Goal: Contribute content: Add original content to the website for others to see

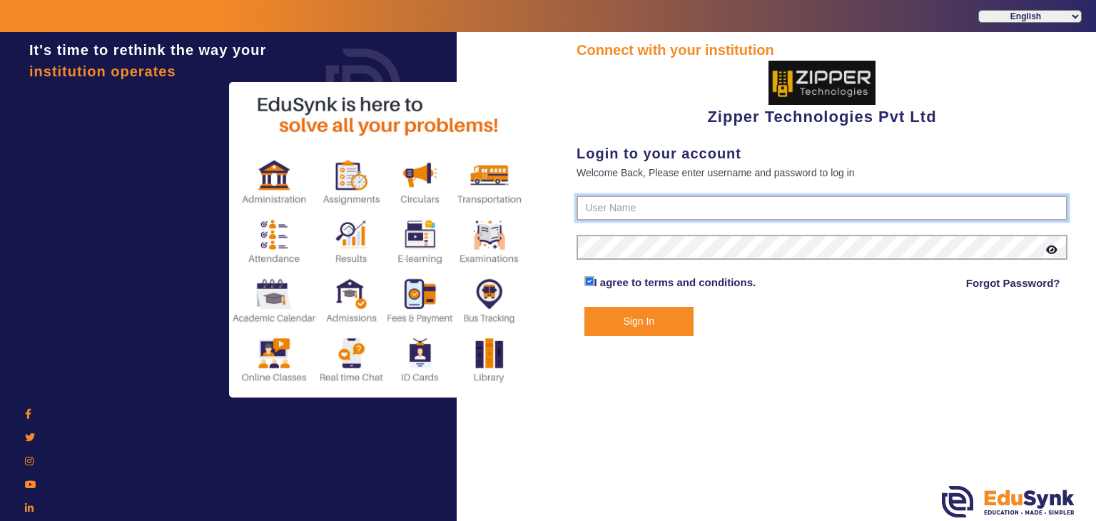
type input "1008790000"
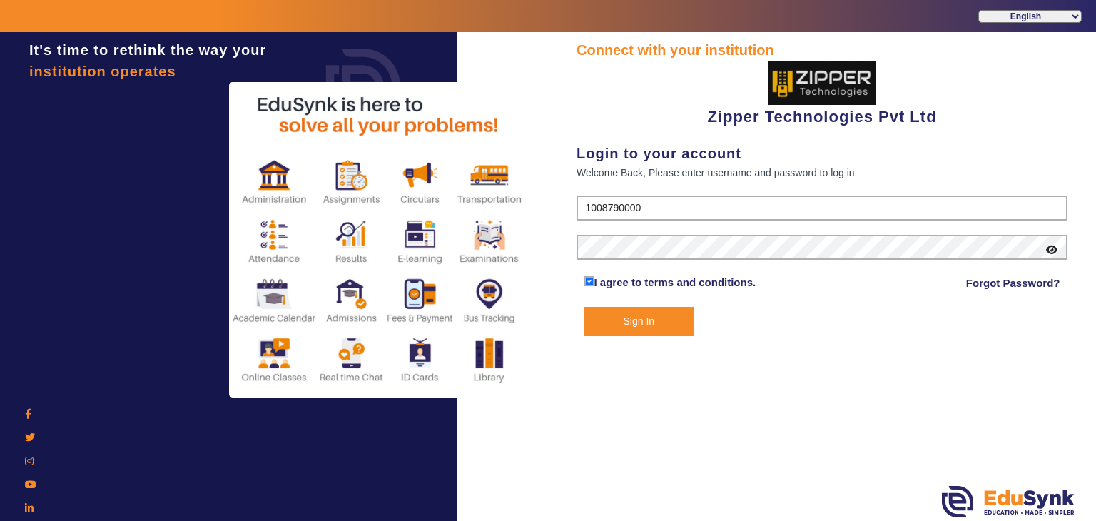
click at [639, 317] on button "Sign In" at bounding box center [639, 321] width 110 height 29
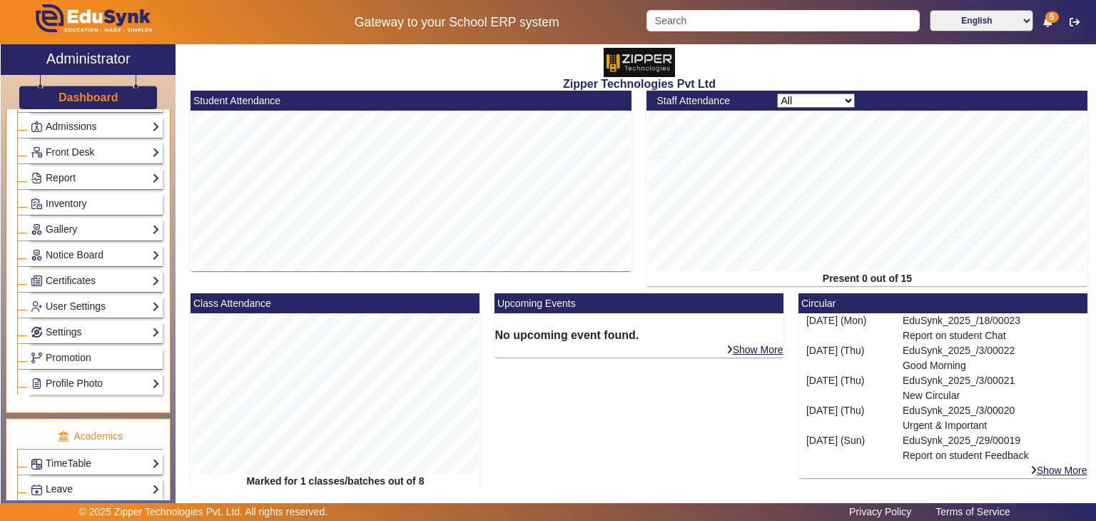
scroll to position [234, 0]
click at [65, 252] on link "Notice Board" at bounding box center [95, 256] width 129 height 16
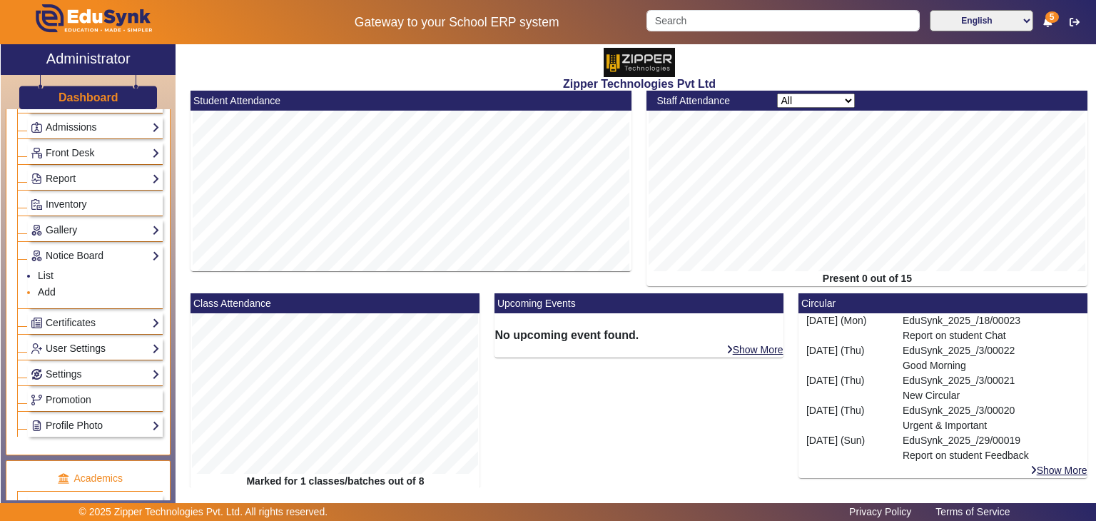
click at [48, 286] on link "Add" at bounding box center [47, 291] width 18 height 11
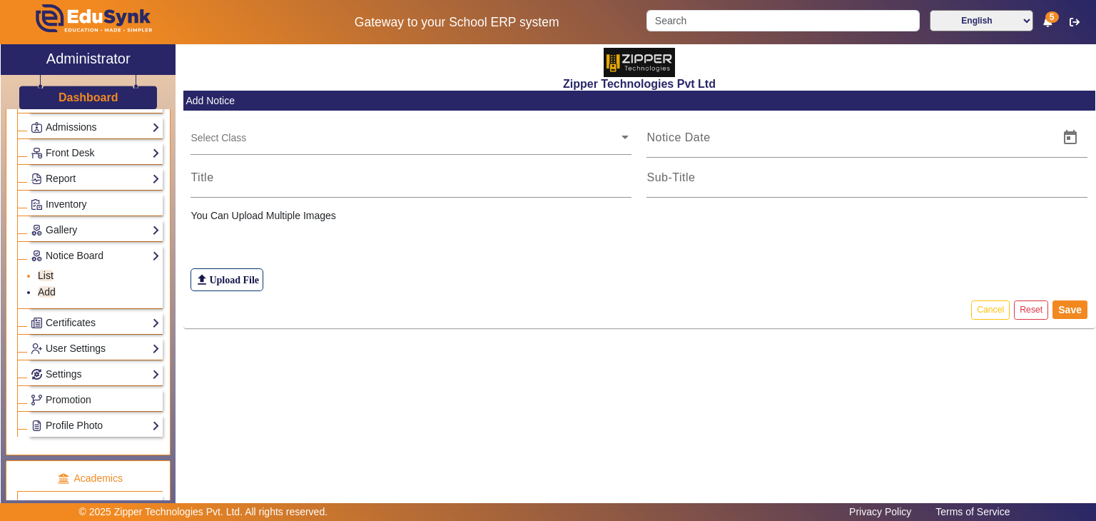
click at [47, 270] on link "List" at bounding box center [46, 275] width 16 height 11
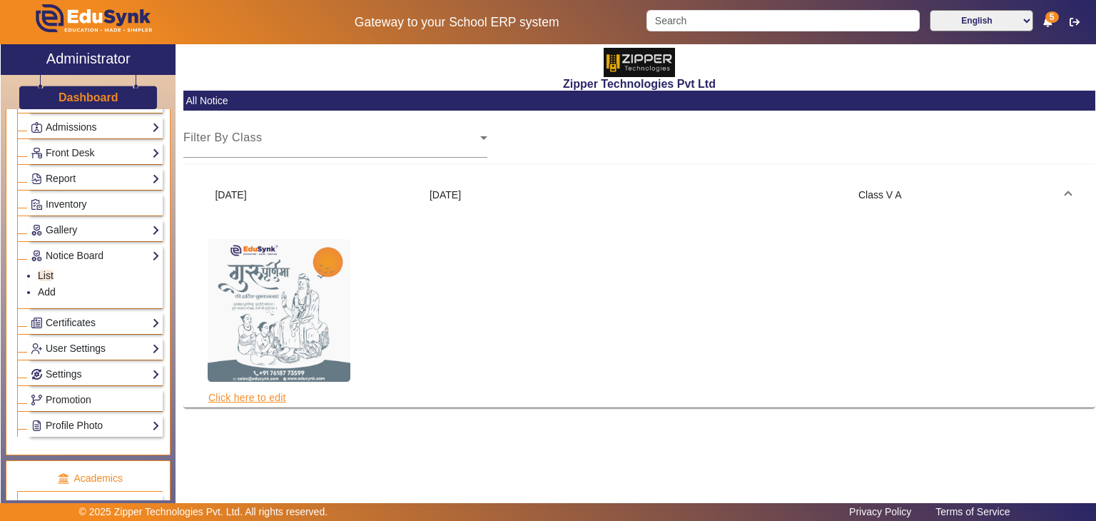
click at [268, 394] on link "Click here to edit" at bounding box center [247, 397] width 79 height 16
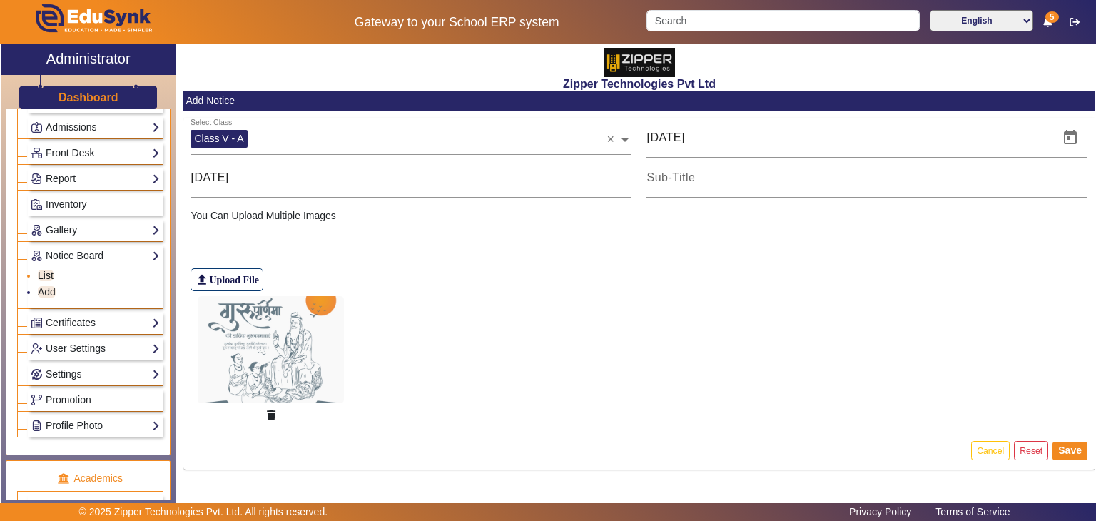
click at [48, 270] on link "List" at bounding box center [46, 275] width 16 height 11
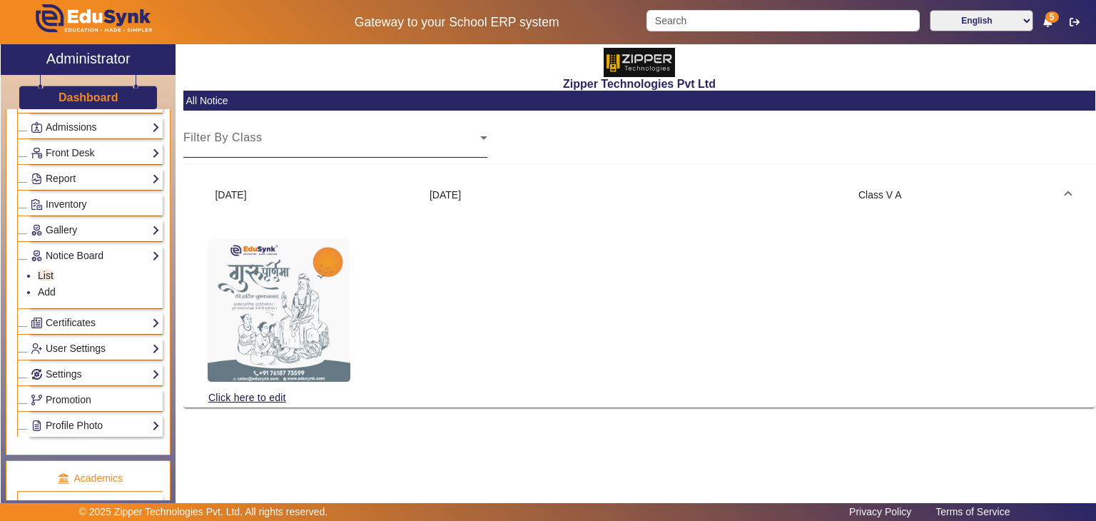
click at [315, 150] on div "Select Class" at bounding box center [331, 143] width 297 height 17
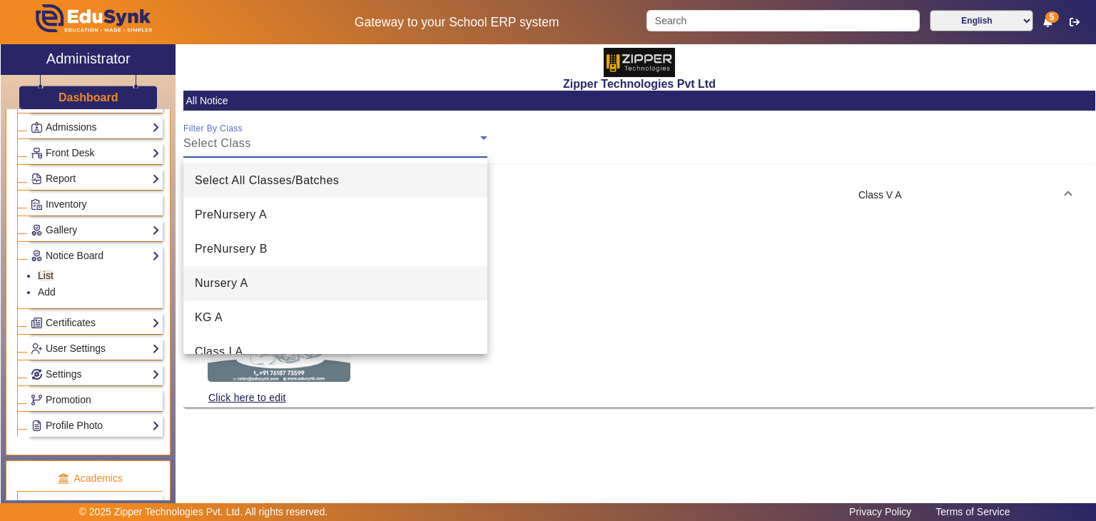
scroll to position [157, 0]
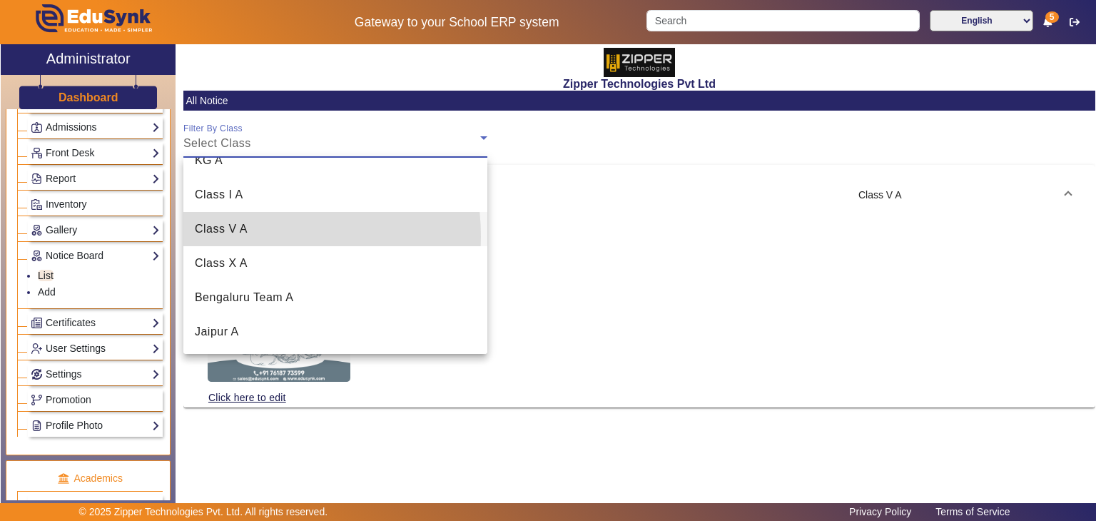
click at [248, 235] on mat-option "Class V A" at bounding box center [335, 229] width 304 height 34
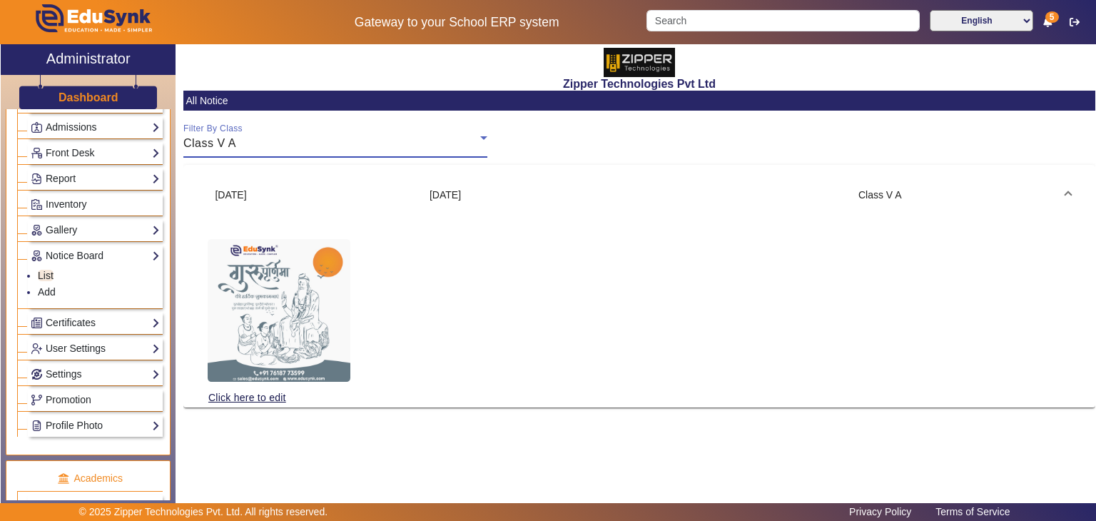
click at [325, 138] on div "Class V A" at bounding box center [331, 143] width 297 height 17
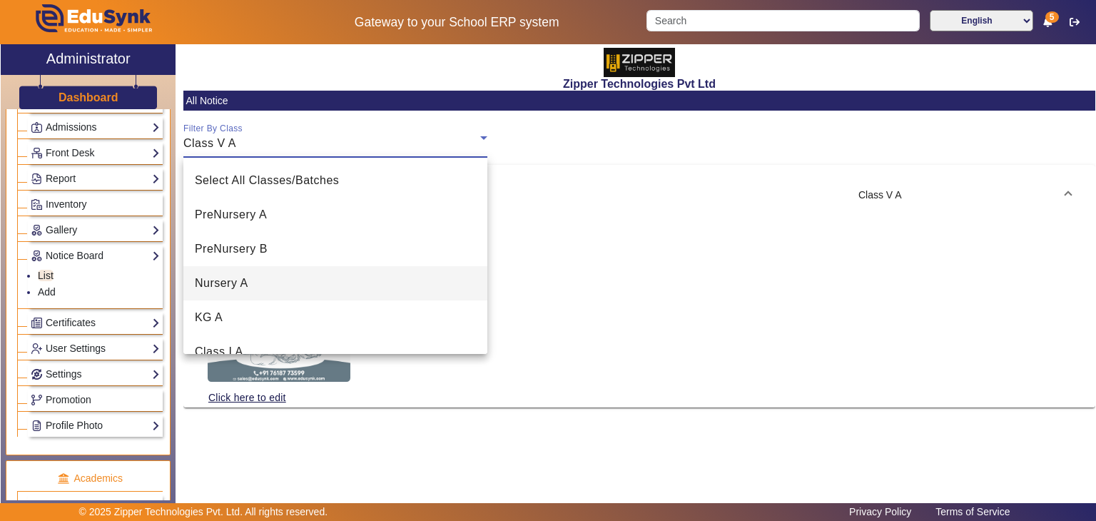
scroll to position [49, 0]
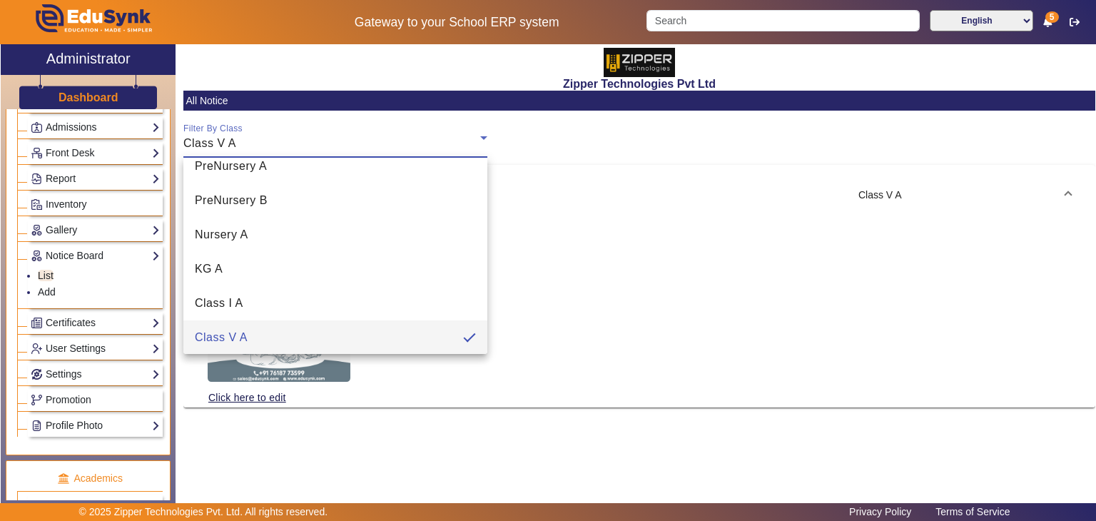
click at [288, 380] on div at bounding box center [548, 260] width 1096 height 521
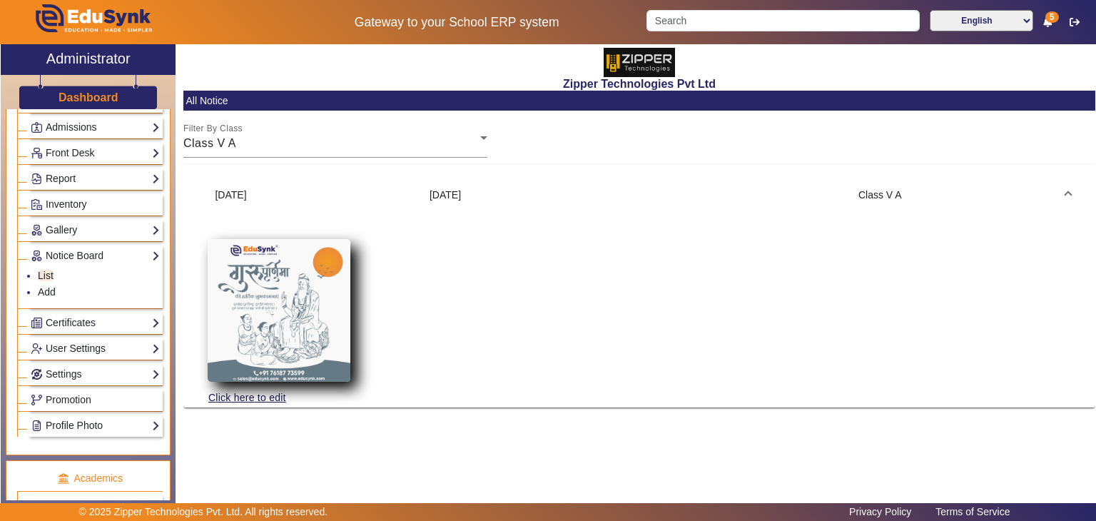
click at [294, 367] on img at bounding box center [279, 310] width 143 height 143
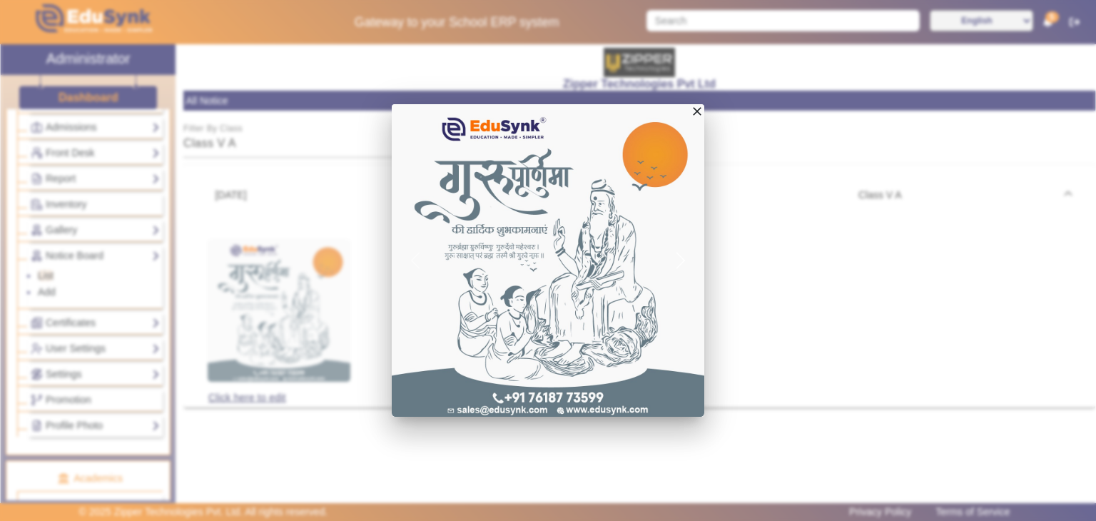
click at [687, 266] on span "button" at bounding box center [680, 260] width 20 height 20
click at [681, 272] on button "Next" at bounding box center [680, 260] width 47 height 312
click at [675, 272] on button "Next" at bounding box center [680, 260] width 47 height 312
click at [676, 272] on button "Next" at bounding box center [680, 260] width 47 height 312
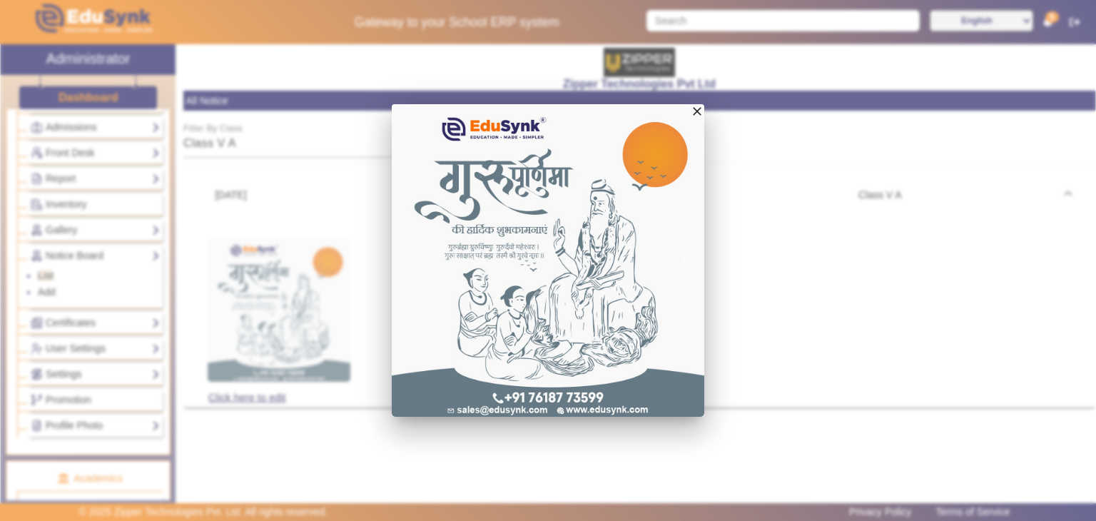
click at [676, 272] on button "Next" at bounding box center [680, 260] width 47 height 312
click at [810, 257] on div at bounding box center [548, 260] width 1096 height 521
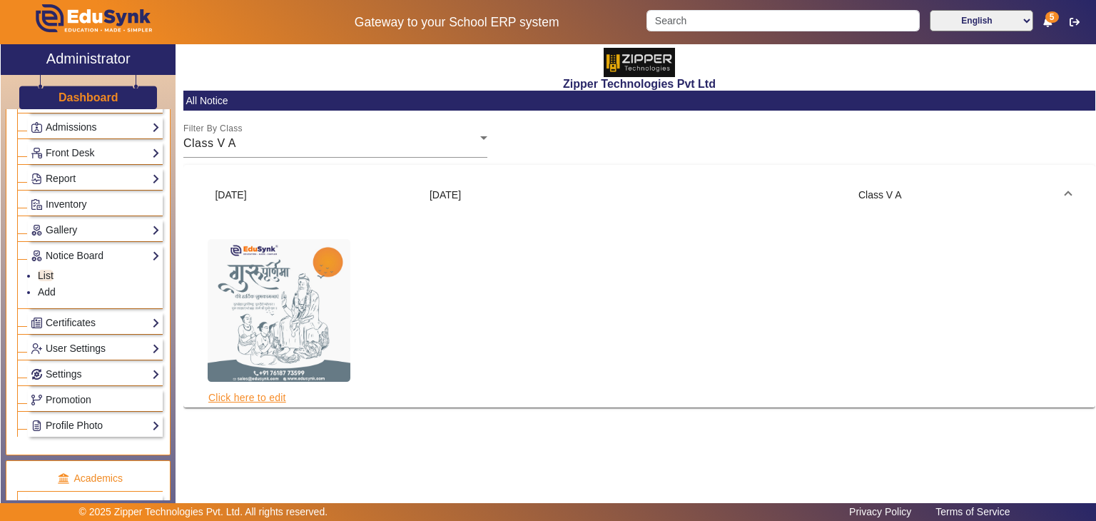
click at [249, 397] on link "Click here to edit" at bounding box center [247, 397] width 79 height 16
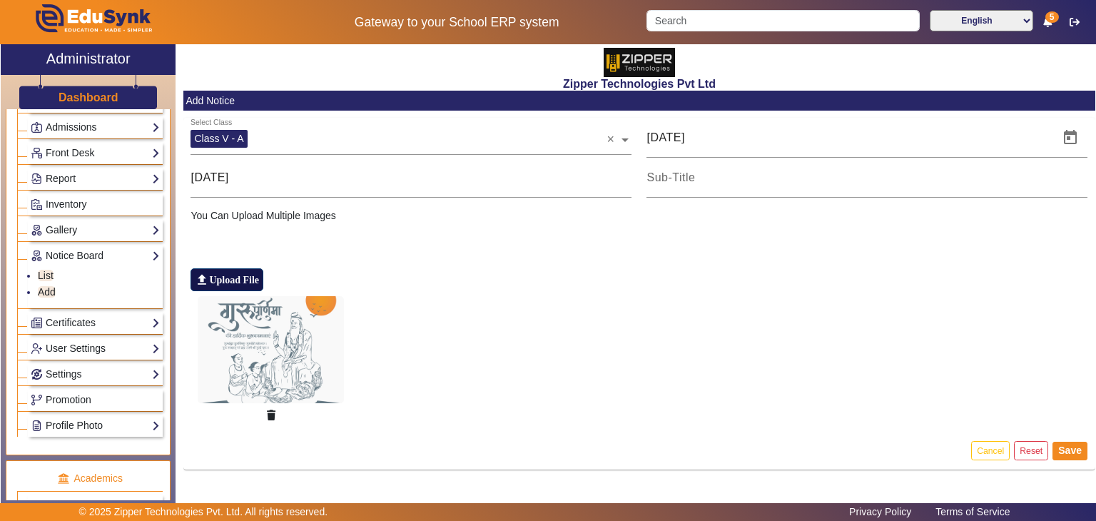
click at [218, 277] on label "file_upload Upload File" at bounding box center [226, 279] width 73 height 23
click at [0, 0] on input "file_upload Upload File" at bounding box center [0, 0] width 0 height 0
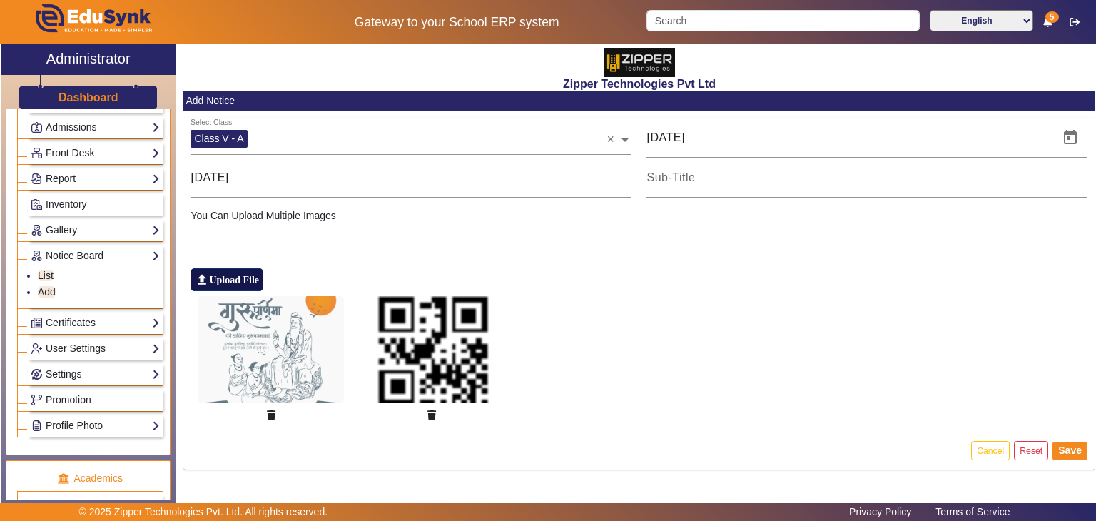
click at [255, 270] on label "file_upload Upload File" at bounding box center [226, 279] width 73 height 23
click at [0, 0] on input "file_upload Upload File" at bounding box center [0, 0] width 0 height 0
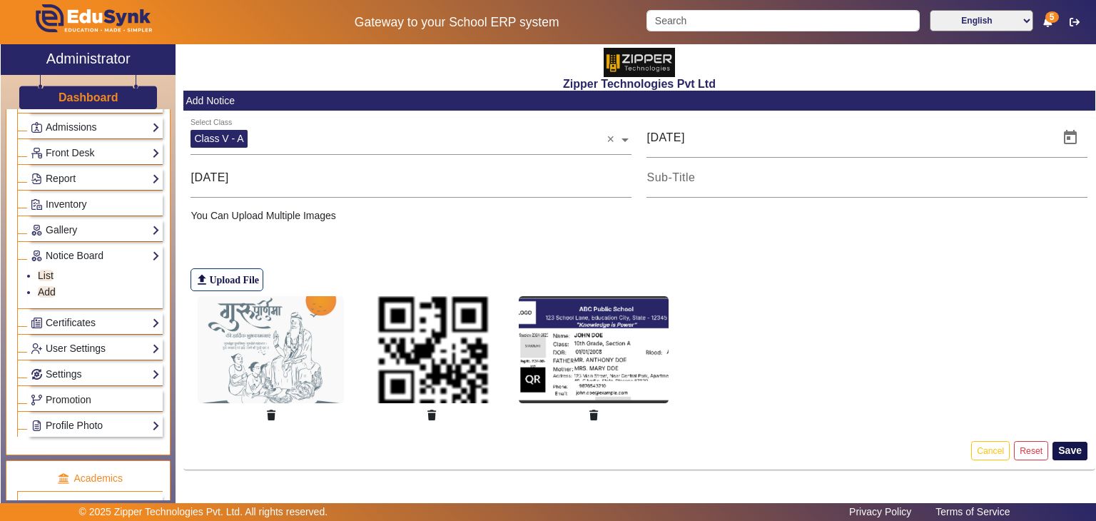
click at [1076, 447] on button "Save" at bounding box center [1069, 451] width 35 height 19
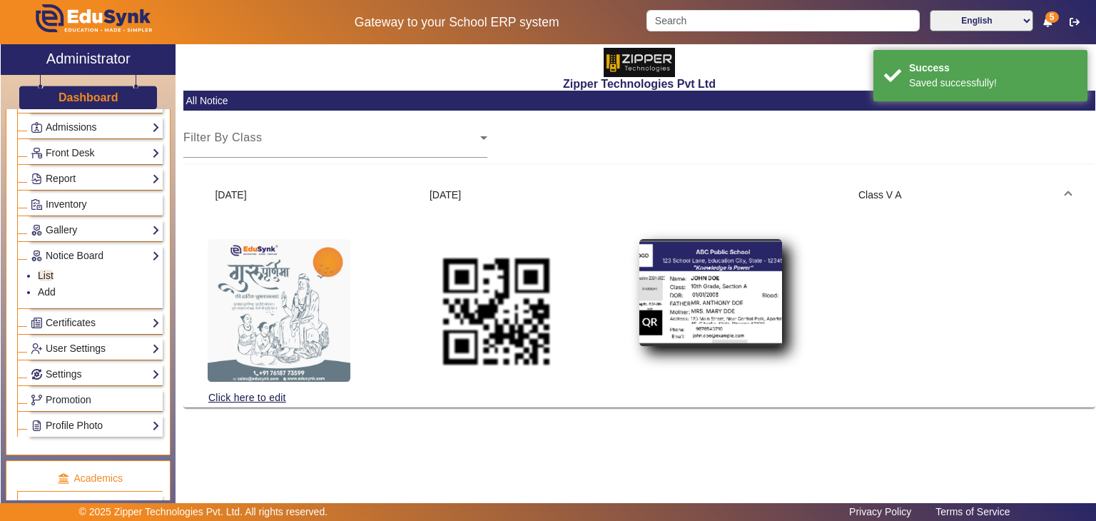
click at [649, 318] on img at bounding box center [710, 292] width 143 height 107
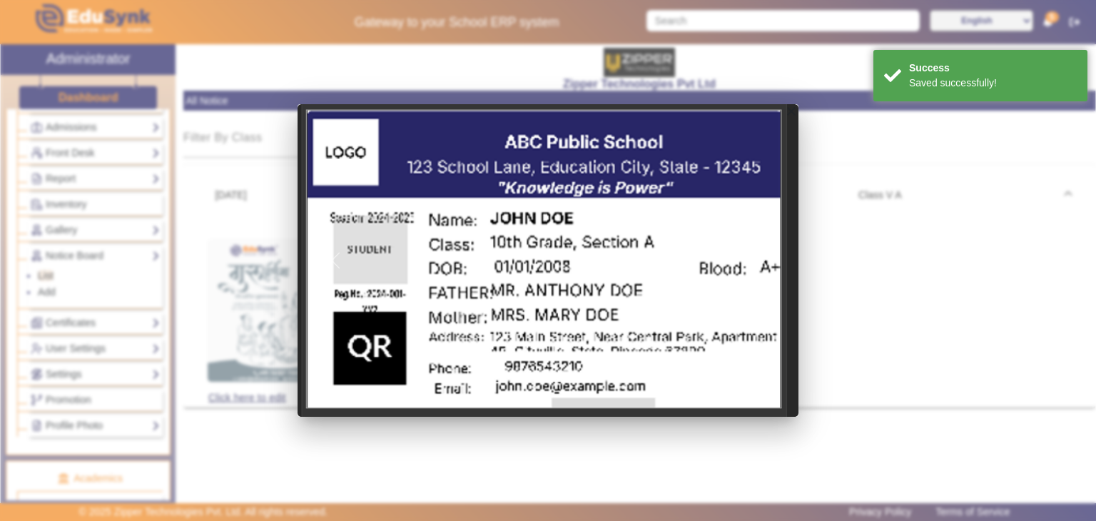
click at [426, 424] on div at bounding box center [548, 260] width 1096 height 521
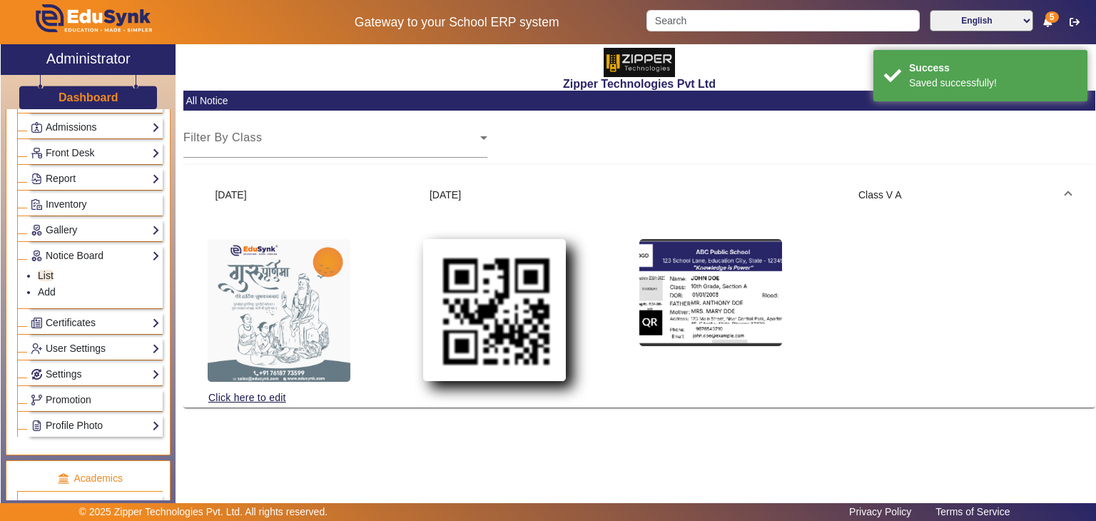
click at [494, 345] on img at bounding box center [494, 310] width 143 height 142
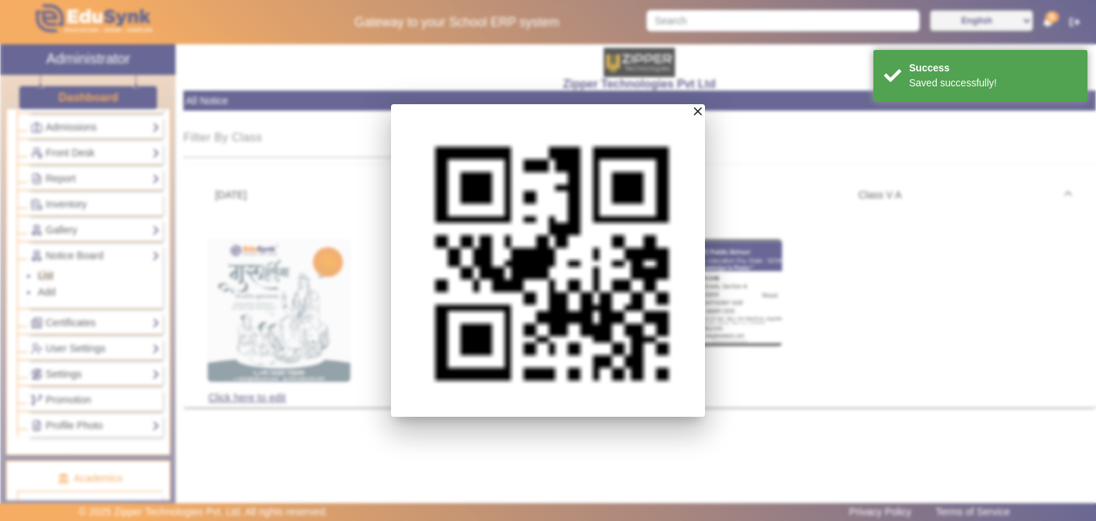
click at [550, 427] on div at bounding box center [548, 260] width 1096 height 521
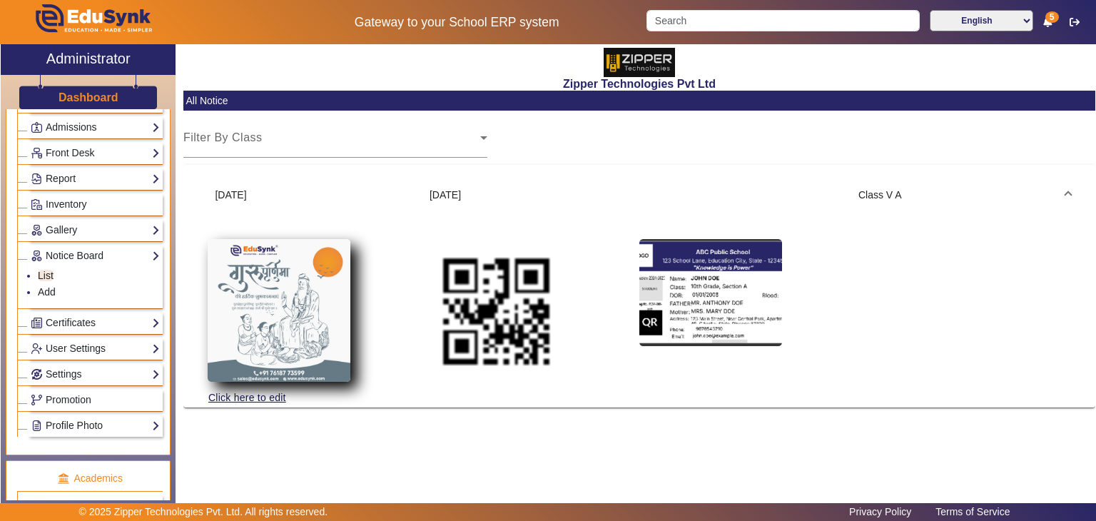
click at [339, 346] on img at bounding box center [279, 310] width 143 height 143
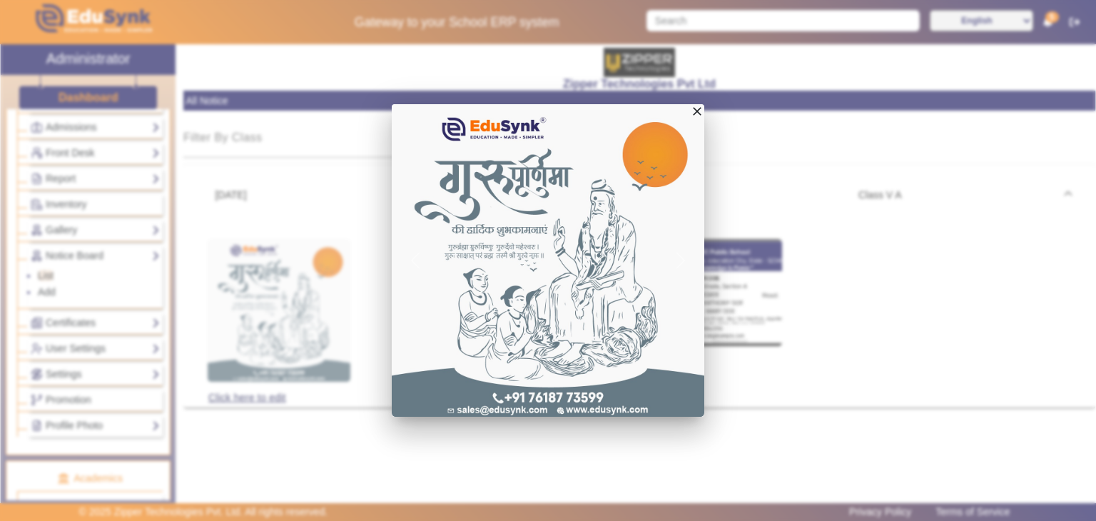
click at [342, 432] on div at bounding box center [548, 260] width 1096 height 521
